Goal: Use online tool/utility

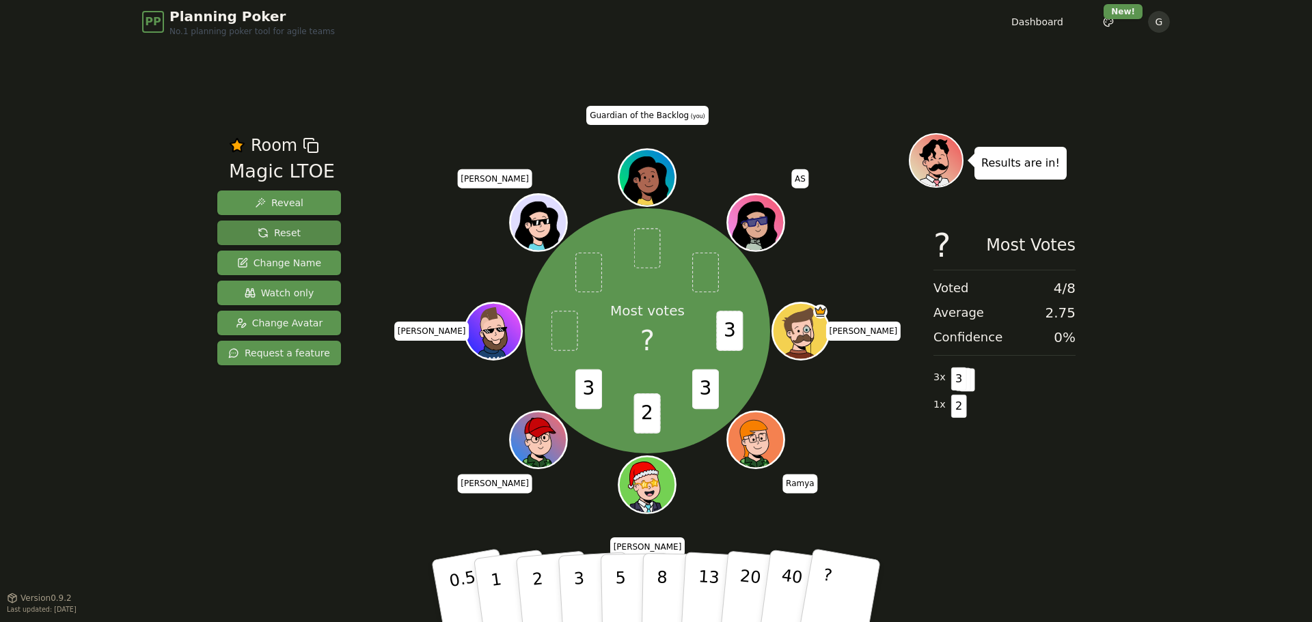
click at [285, 230] on span "Reset" at bounding box center [279, 233] width 43 height 14
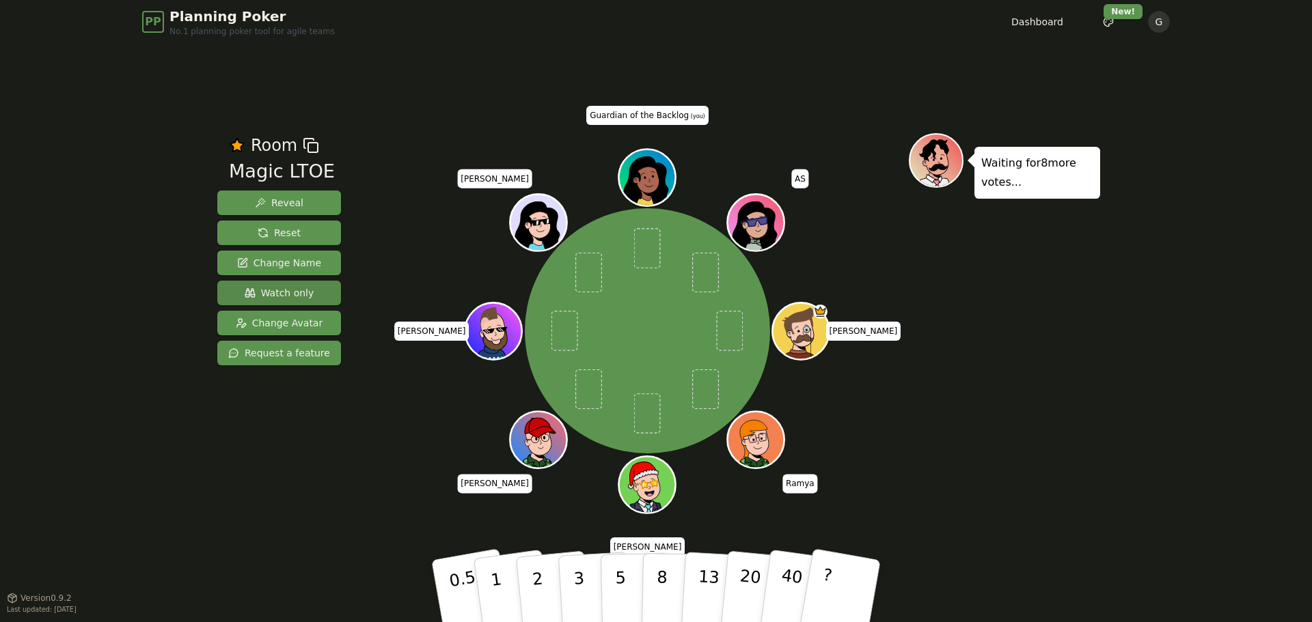
click at [258, 291] on span "Watch only" at bounding box center [280, 293] width 70 height 14
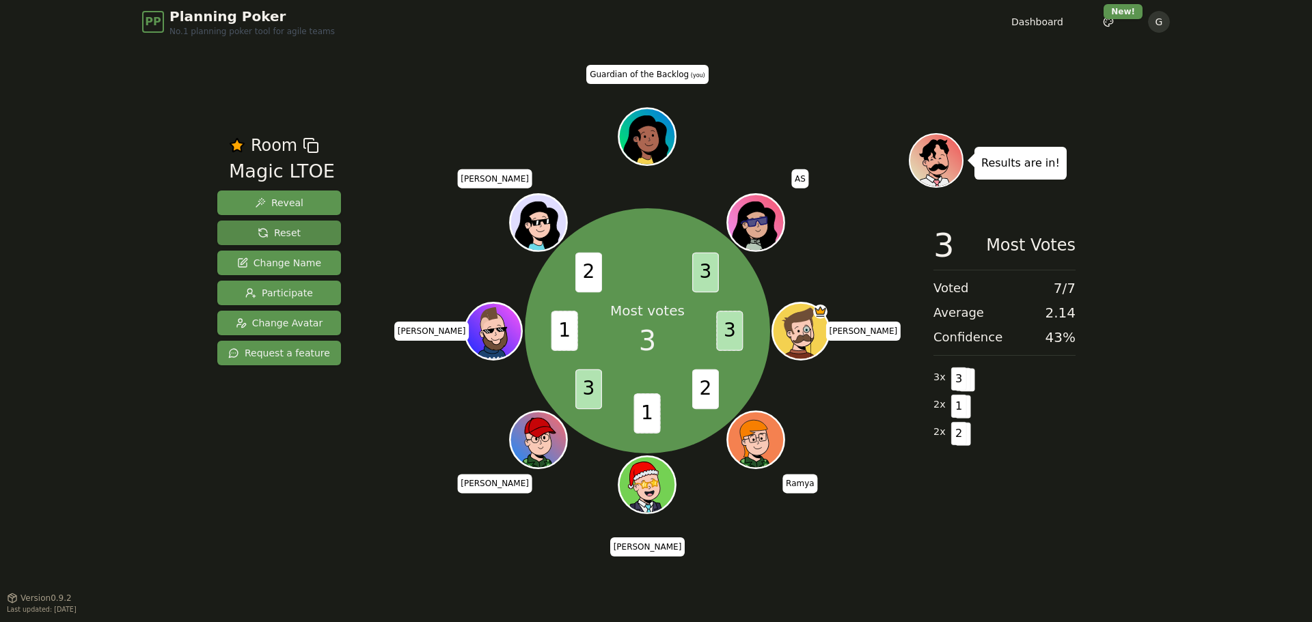
click at [272, 240] on span "Reset" at bounding box center [279, 233] width 43 height 14
click at [232, 230] on button "Reset" at bounding box center [279, 233] width 124 height 25
click at [297, 234] on button "Reset" at bounding box center [279, 233] width 124 height 25
click at [268, 221] on button "Reset" at bounding box center [279, 233] width 124 height 25
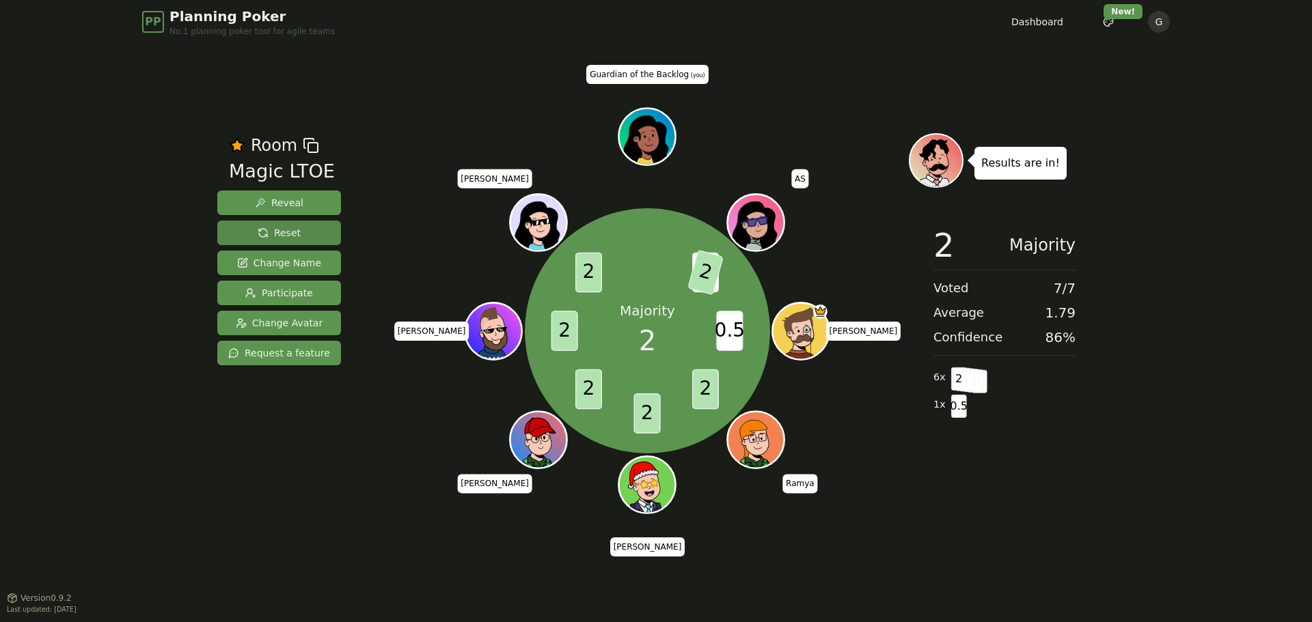
click at [269, 239] on span "Reset" at bounding box center [279, 233] width 43 height 14
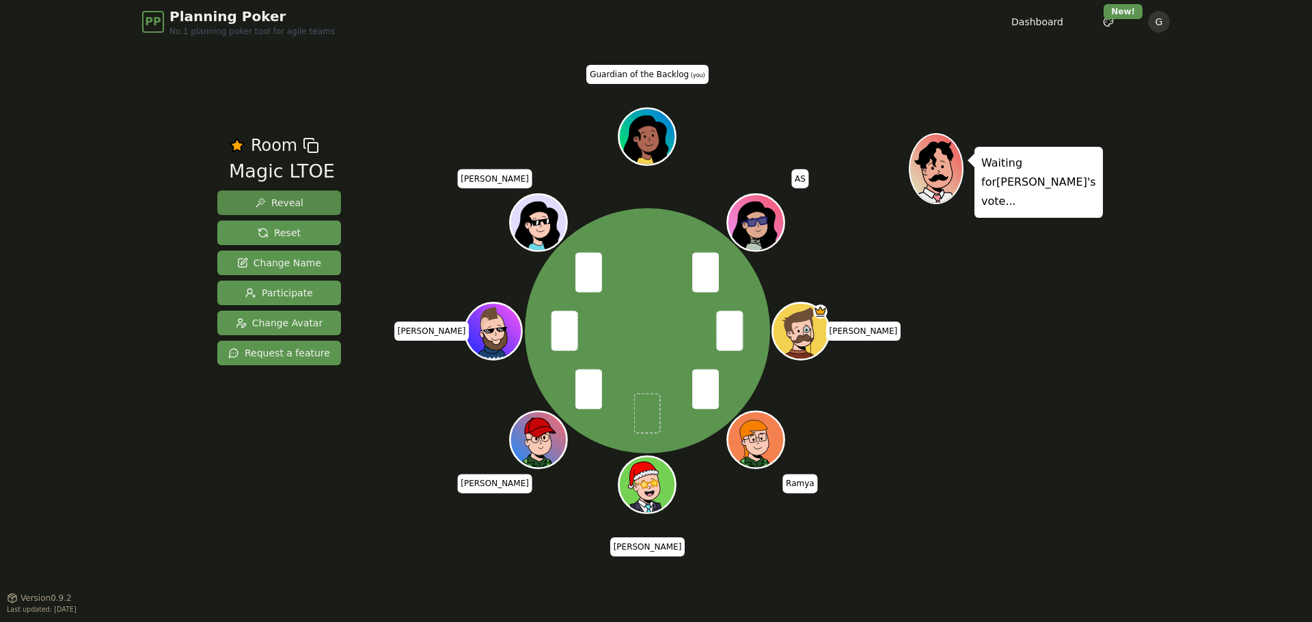
click at [299, 207] on button "Reveal" at bounding box center [279, 203] width 124 height 25
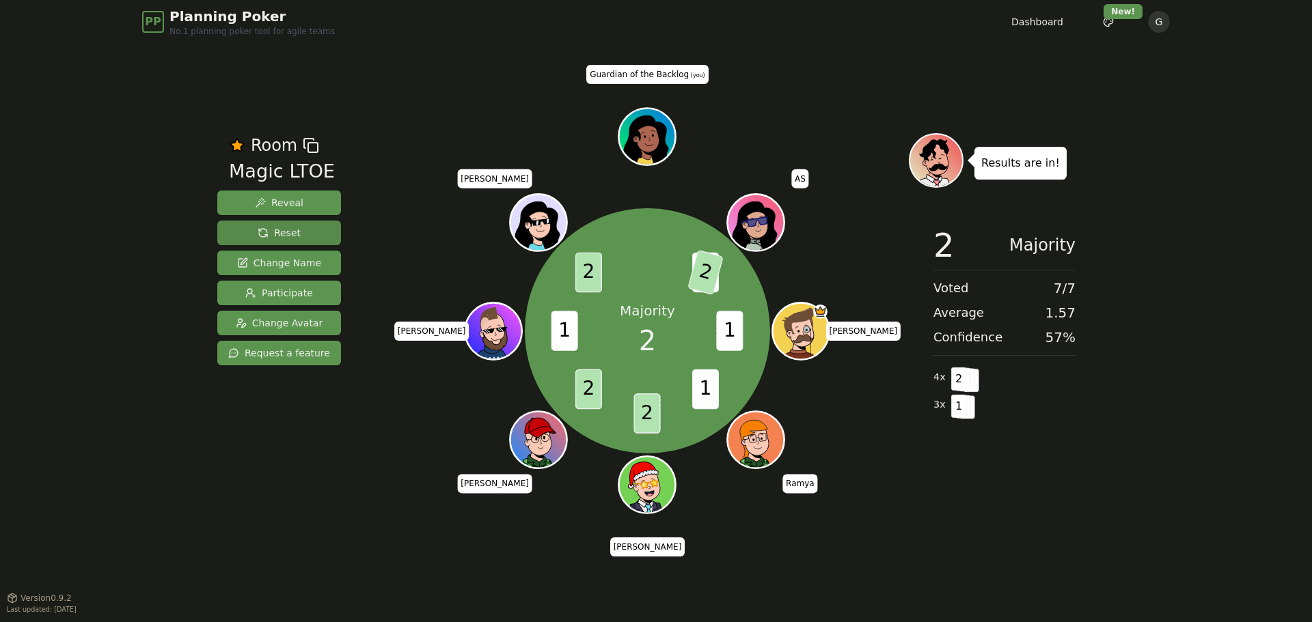
click at [245, 231] on button "Reset" at bounding box center [279, 233] width 124 height 25
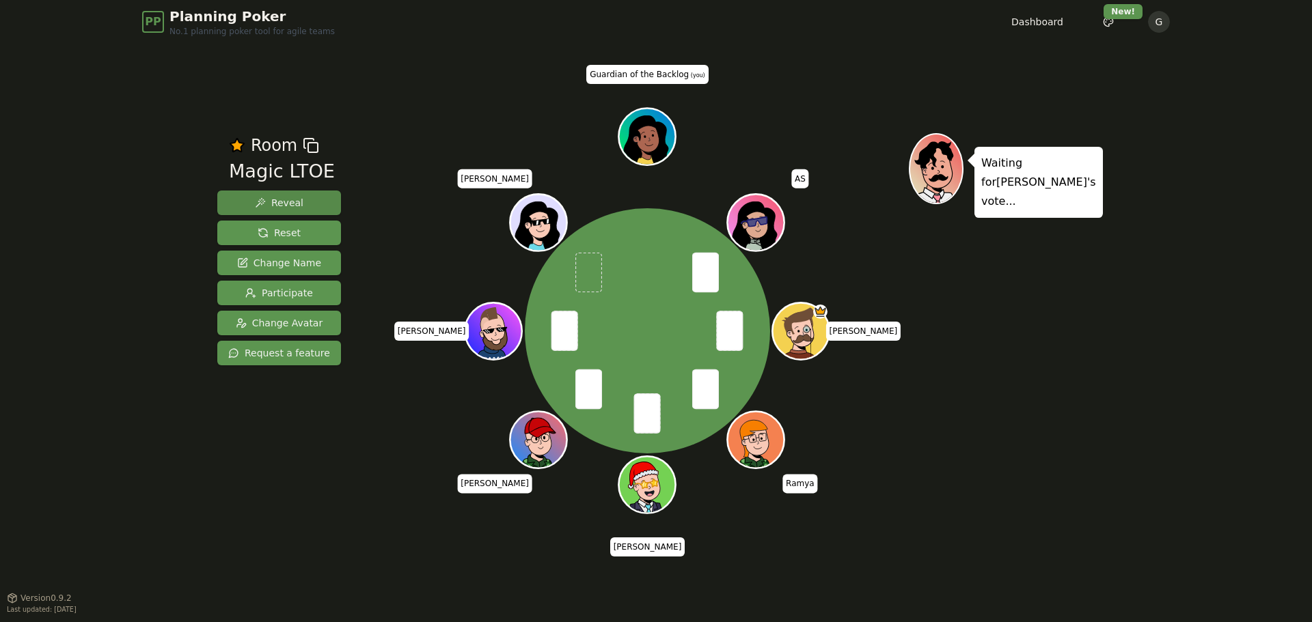
click at [276, 202] on span "Reveal" at bounding box center [279, 203] width 49 height 14
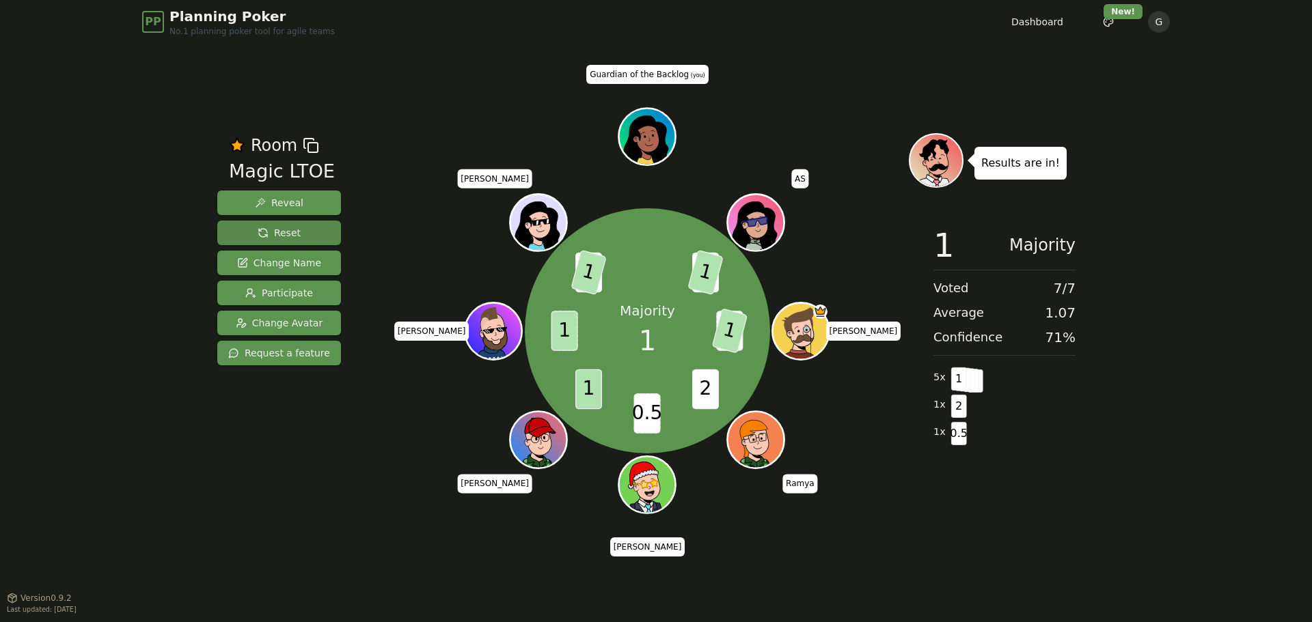
click at [283, 224] on button "Reset" at bounding box center [279, 233] width 124 height 25
